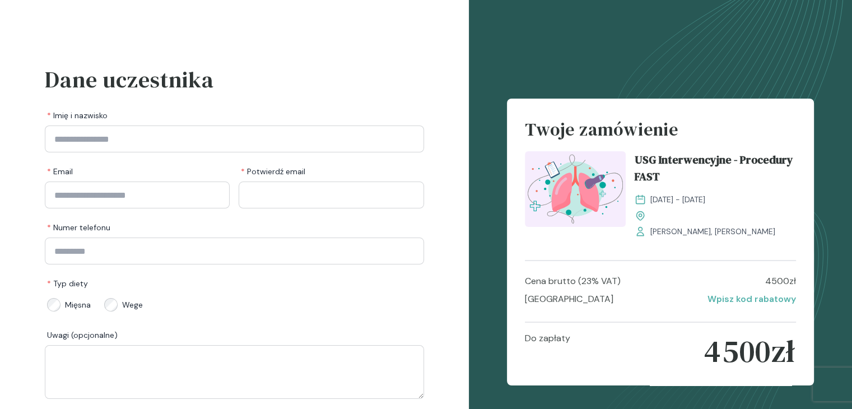
scroll to position [10, 0]
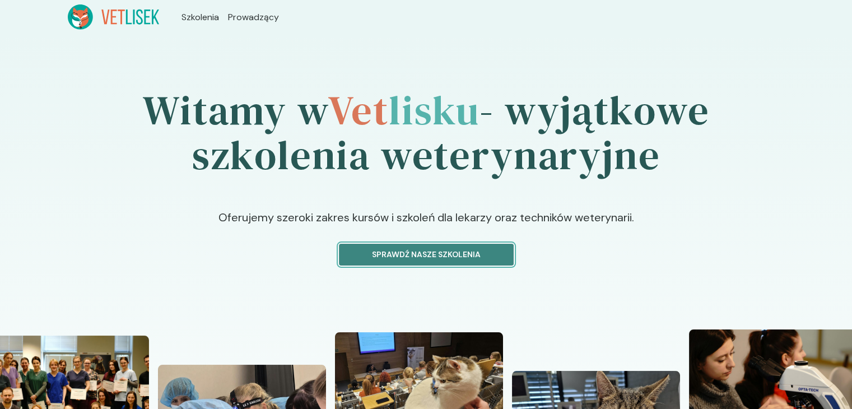
click at [488, 261] on button "Sprawdź nasze szkolenia" at bounding box center [426, 255] width 175 height 22
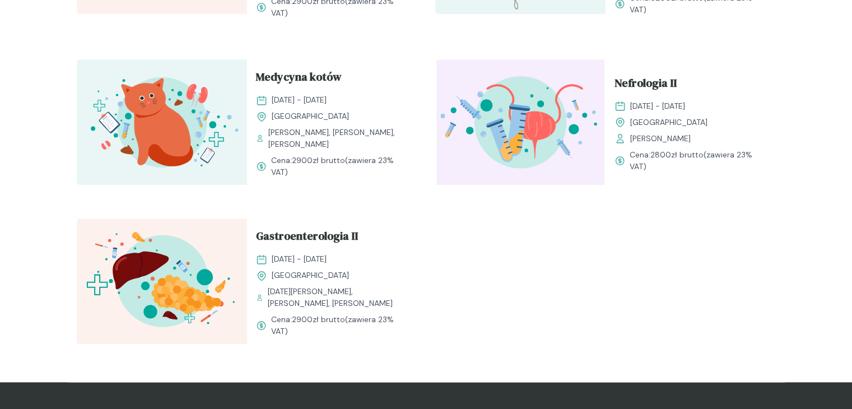
scroll to position [1324, 0]
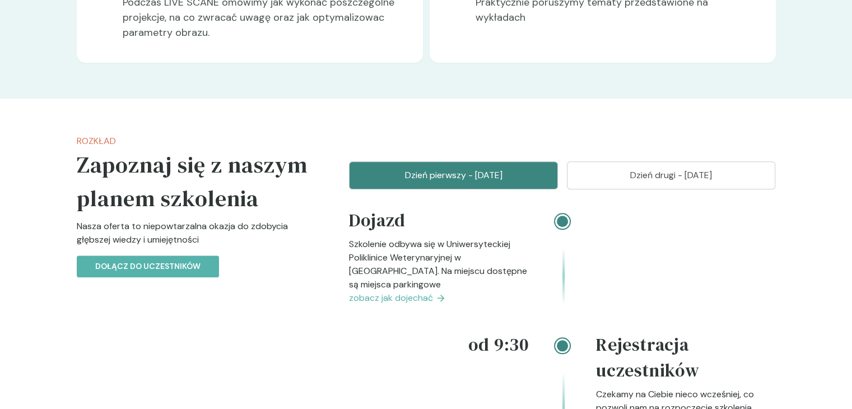
scroll to position [1009, 0]
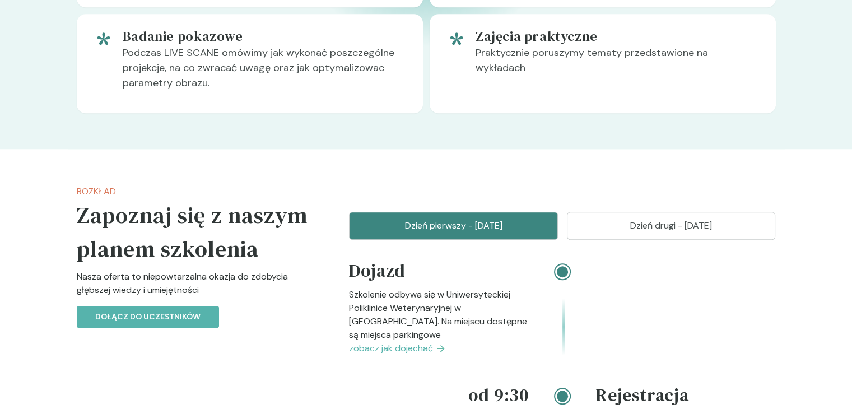
click at [715, 233] on p "Dzień drugi - 19 październik" at bounding box center [671, 225] width 181 height 13
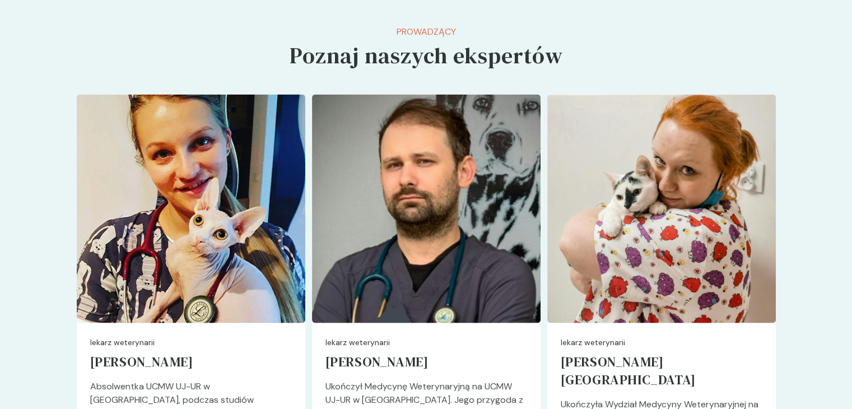
scroll to position [2242, 0]
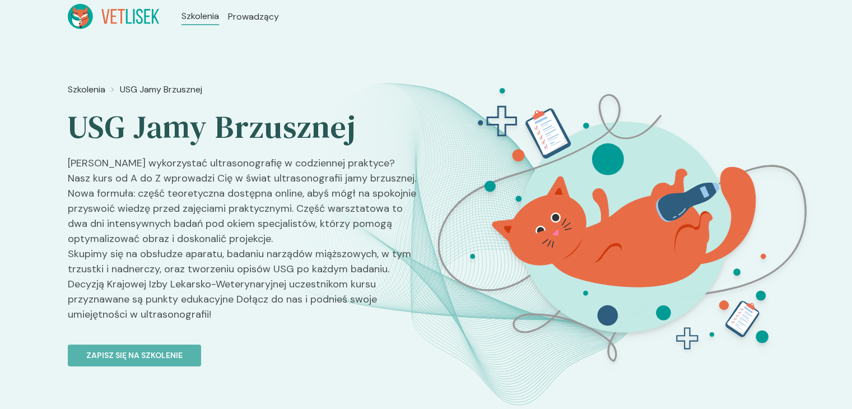
scroll to position [0, 0]
